Goal: Task Accomplishment & Management: Manage account settings

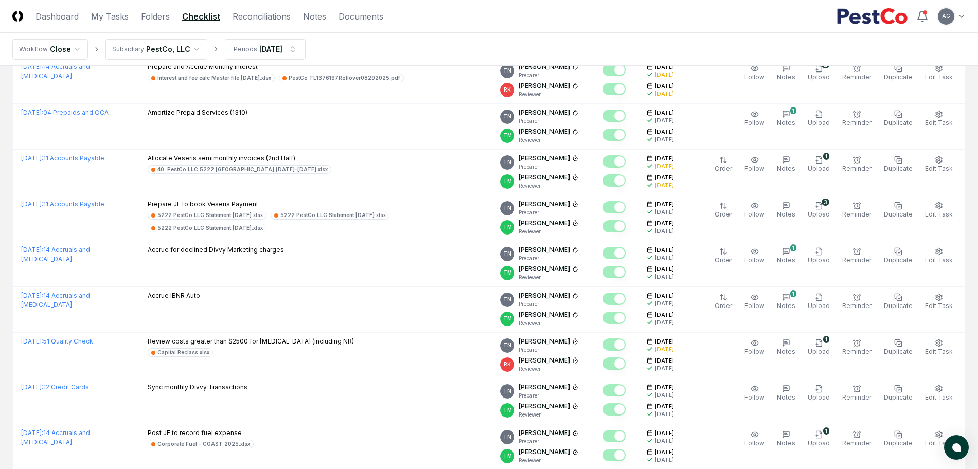
scroll to position [338, 0]
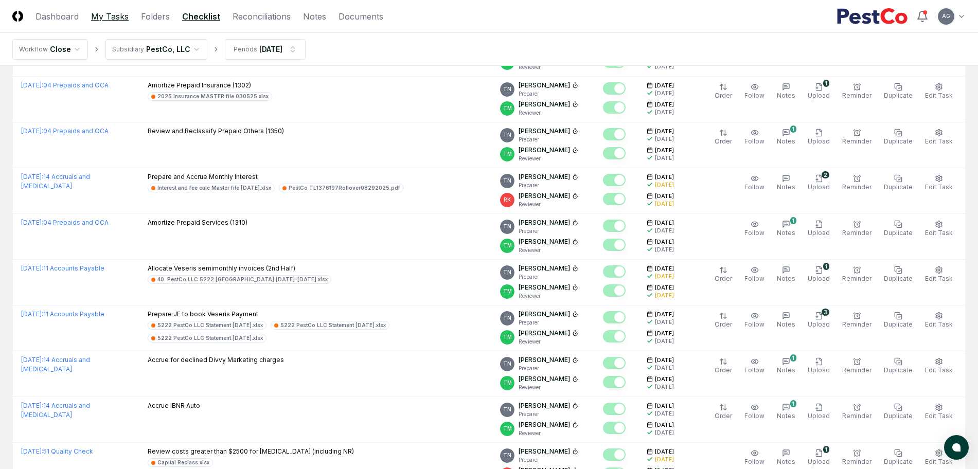
click at [101, 19] on link "My Tasks" at bounding box center [110, 16] width 38 height 12
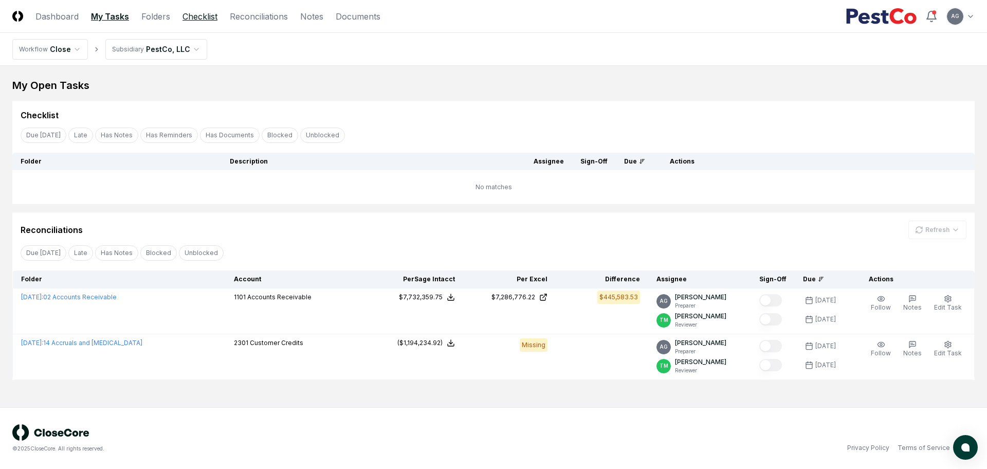
click at [206, 17] on link "Checklist" at bounding box center [200, 16] width 35 height 12
